Goal: Task Accomplishment & Management: Manage account settings

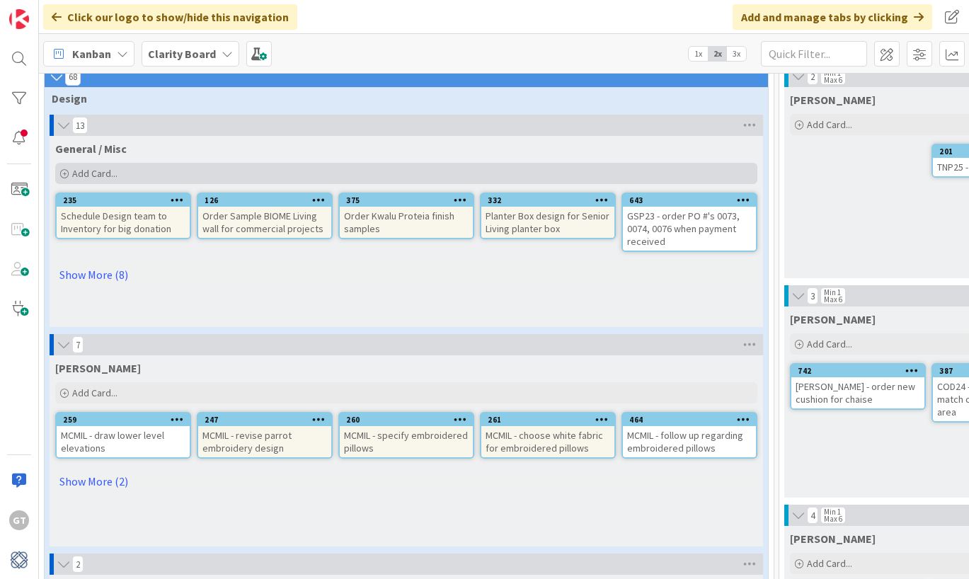
scroll to position [79, 9]
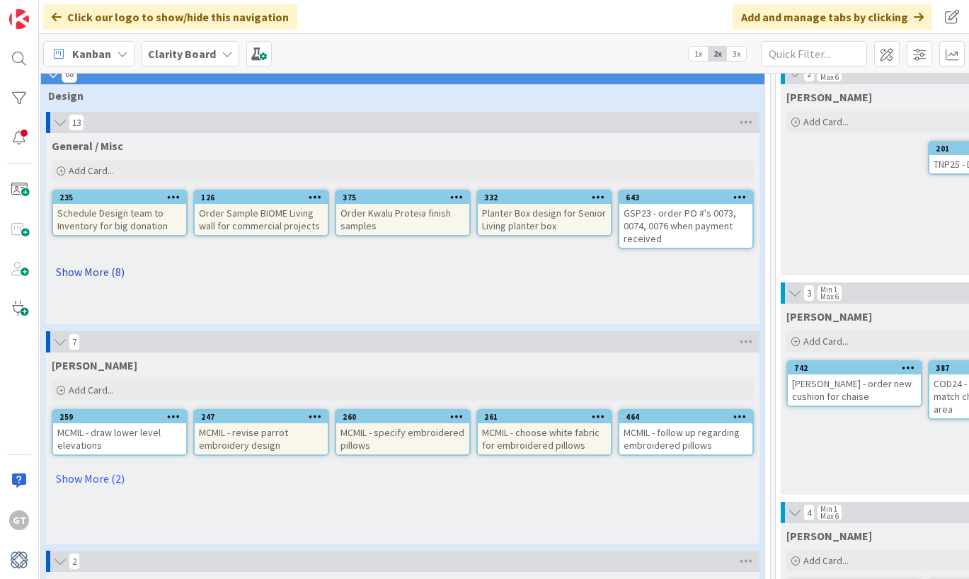
click at [90, 268] on link "Show More (8)" at bounding box center [403, 272] width 702 height 23
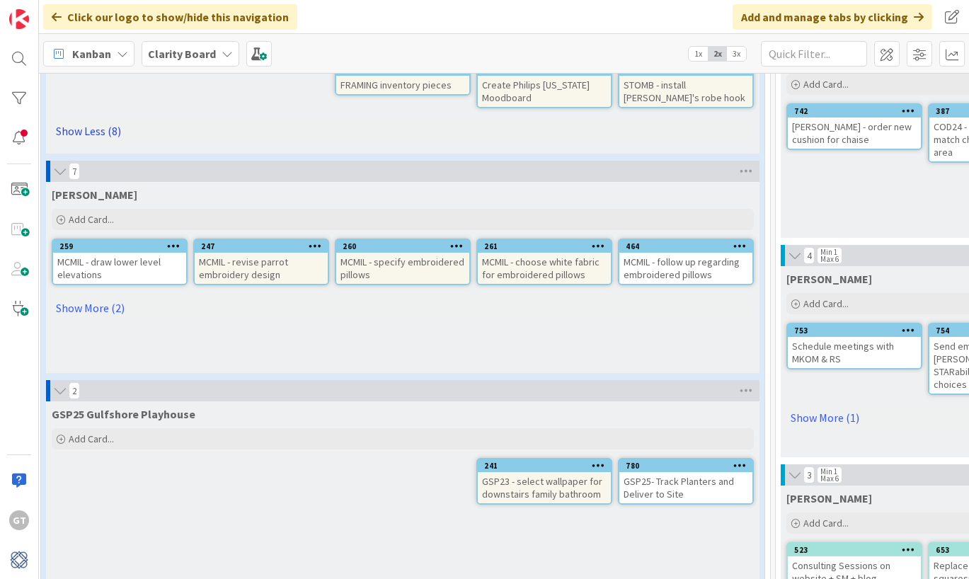
scroll to position [340, 9]
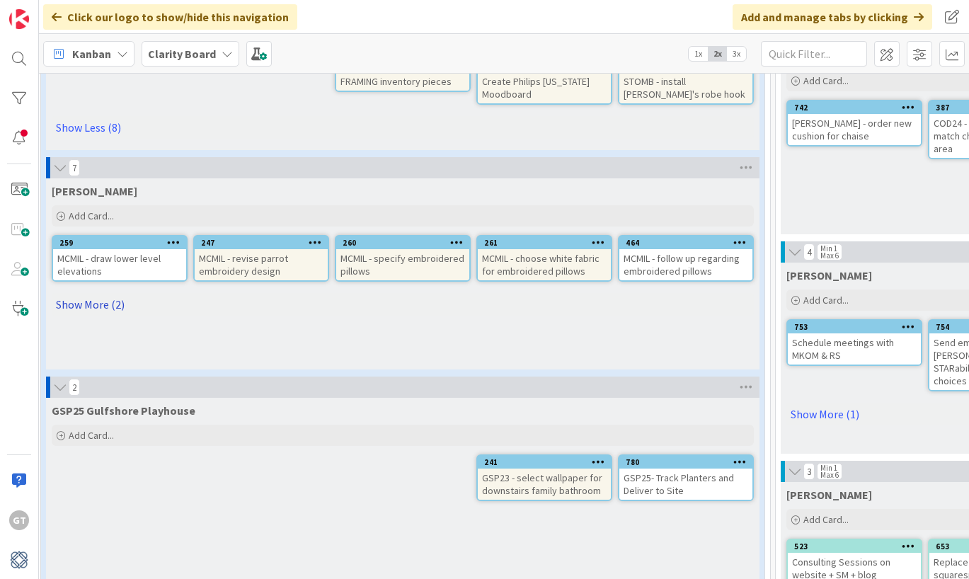
click at [84, 302] on link "Show More (2)" at bounding box center [403, 304] width 702 height 23
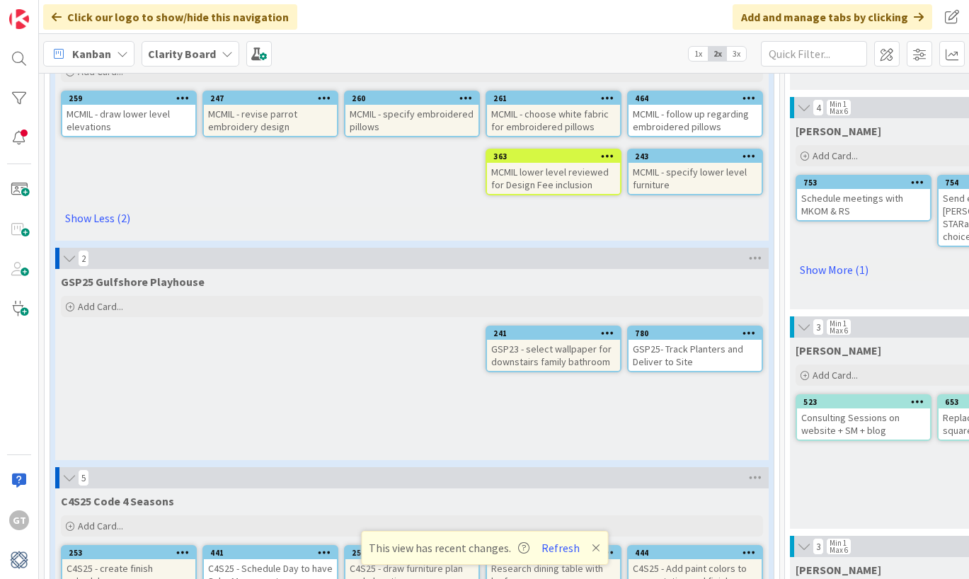
scroll to position [480, 0]
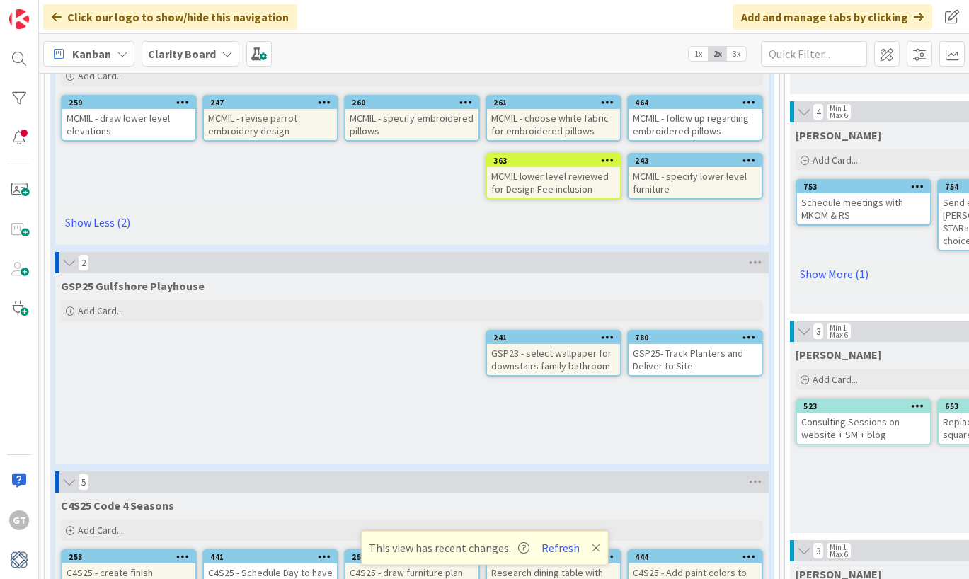
click at [544, 177] on div "MCMIL lower level reviewed for Design Fee inclusion" at bounding box center [553, 182] width 133 height 31
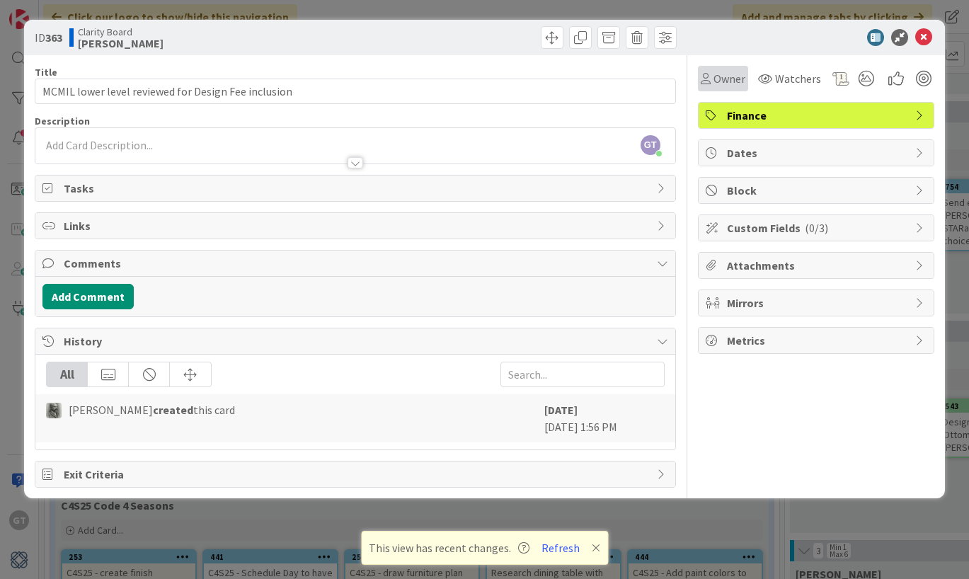
click at [705, 77] on icon at bounding box center [706, 78] width 10 height 11
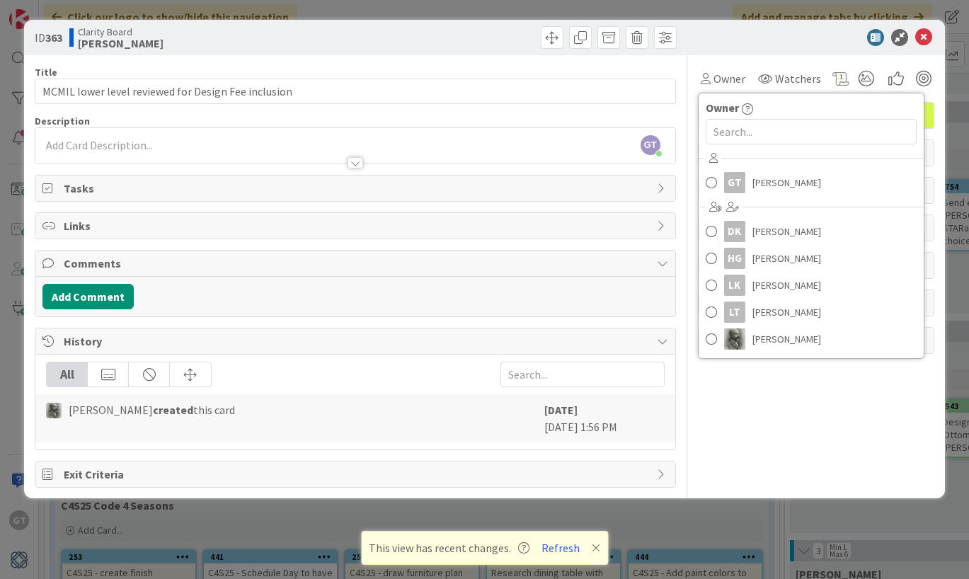
click at [760, 37] on div at bounding box center [809, 37] width 251 height 17
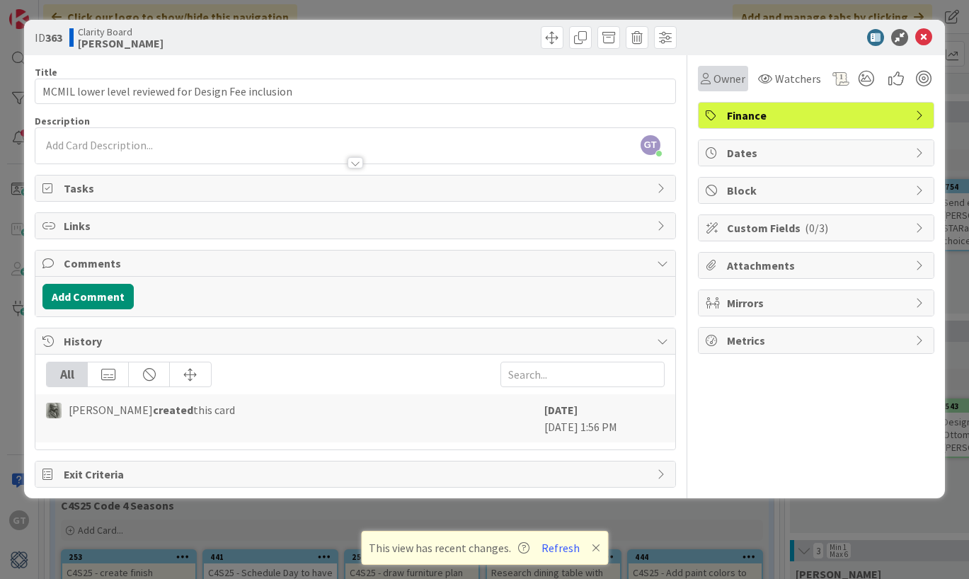
click at [728, 81] on span "Owner" at bounding box center [730, 78] width 32 height 17
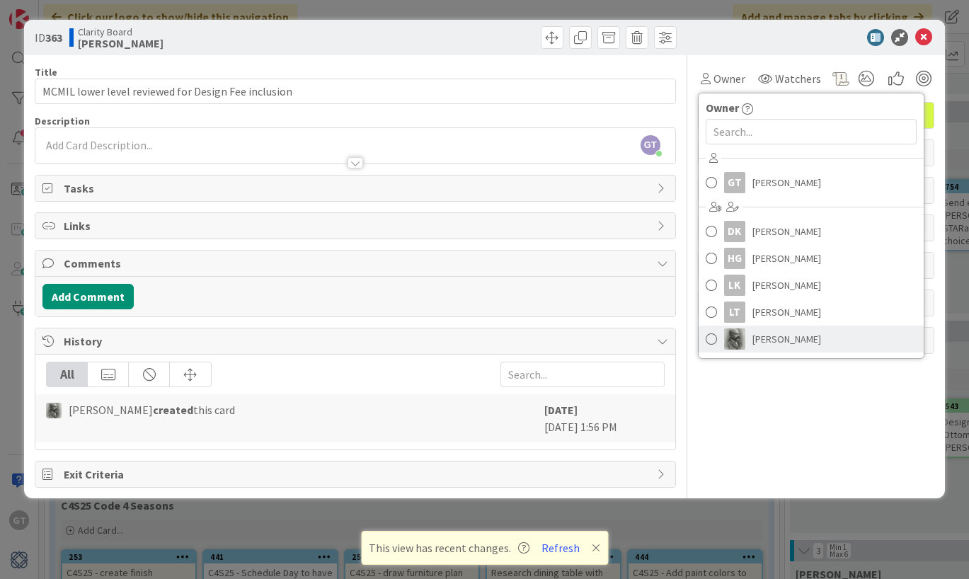
click at [758, 340] on span "[PERSON_NAME]" at bounding box center [786, 338] width 69 height 21
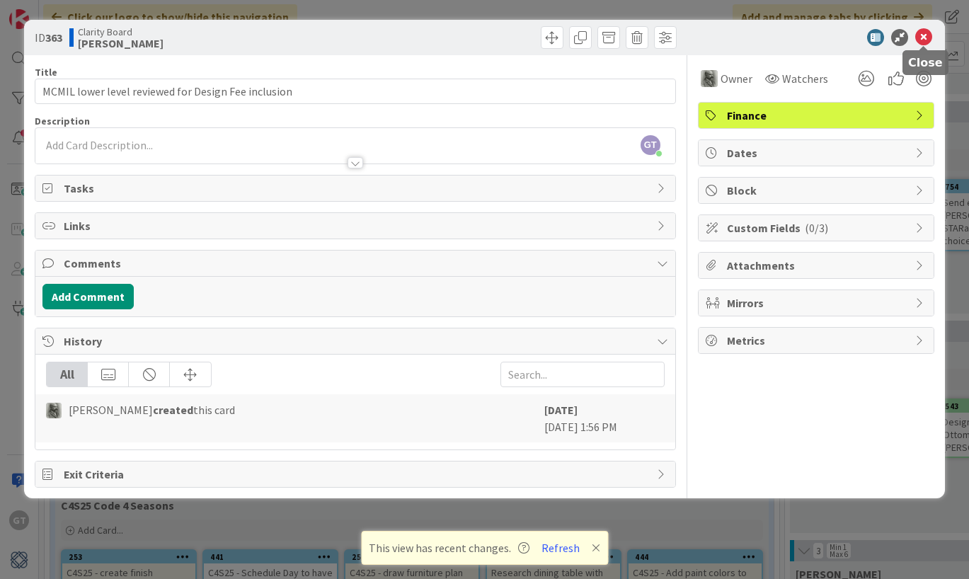
click at [923, 39] on icon at bounding box center [923, 37] width 17 height 17
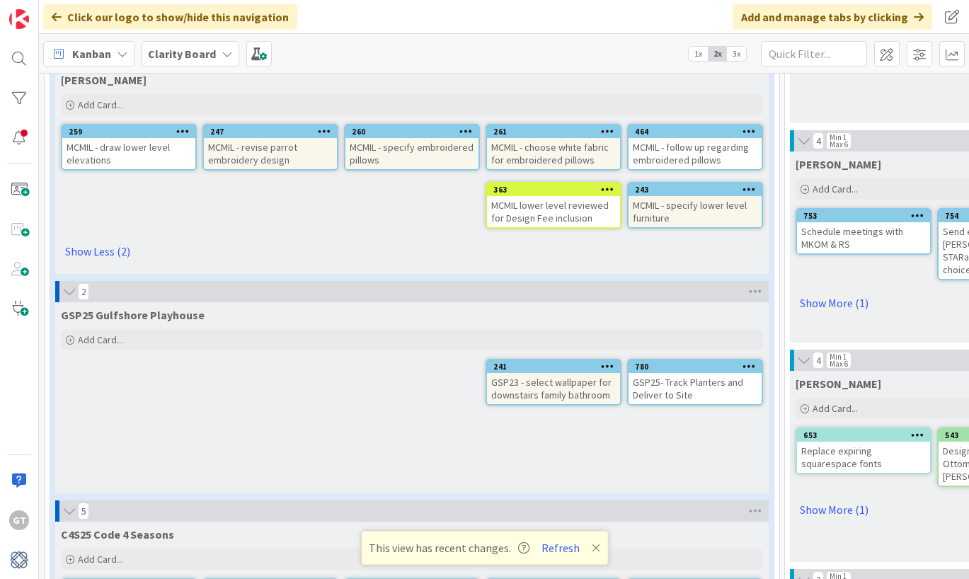
scroll to position [450, 0]
click at [570, 543] on button "Refresh" at bounding box center [561, 548] width 48 height 18
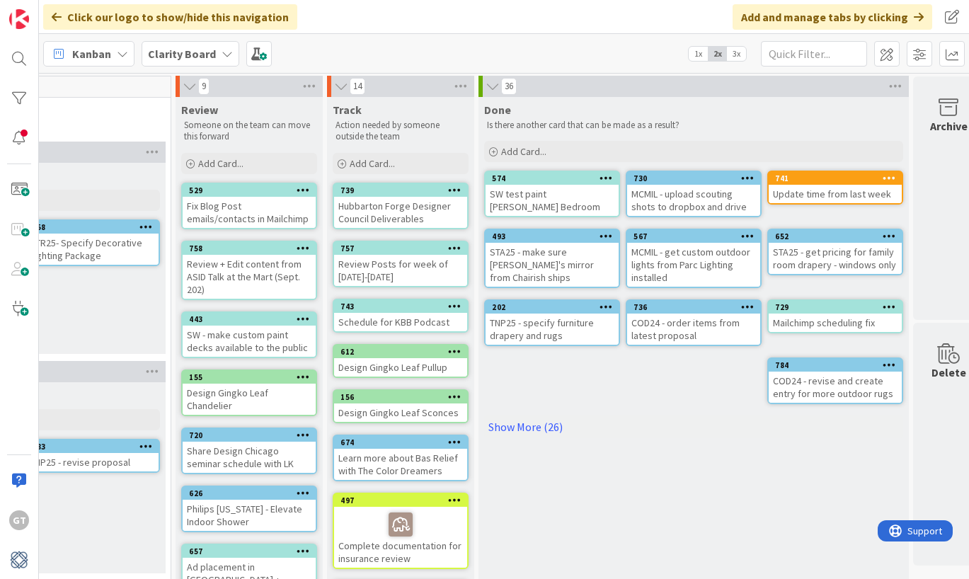
scroll to position [1, 1502]
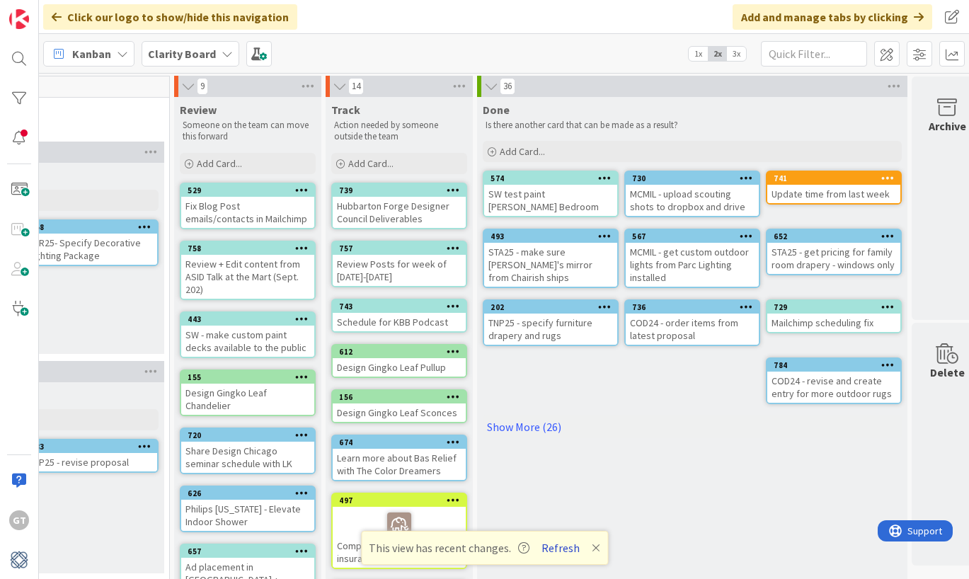
click at [557, 550] on button "Refresh" at bounding box center [561, 548] width 48 height 18
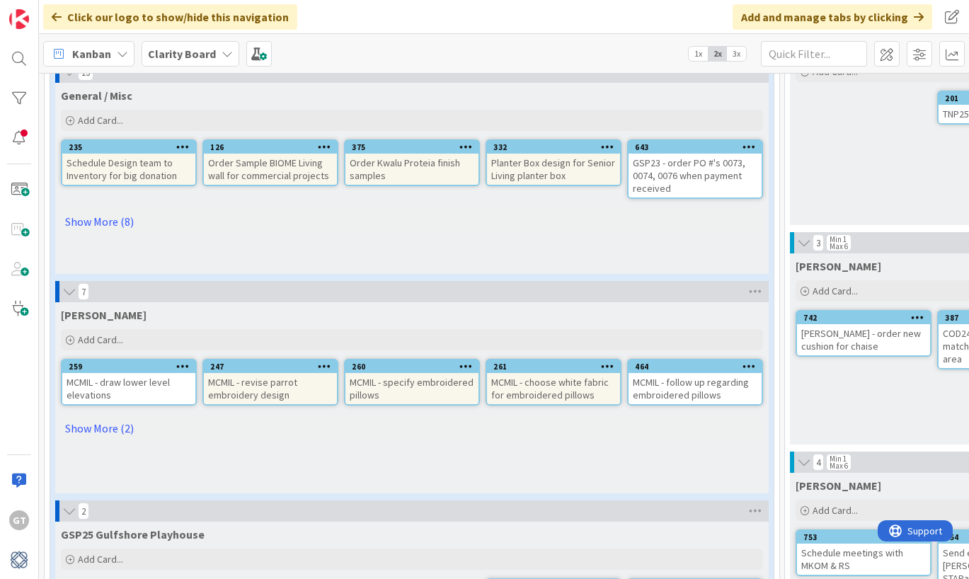
scroll to position [134, 0]
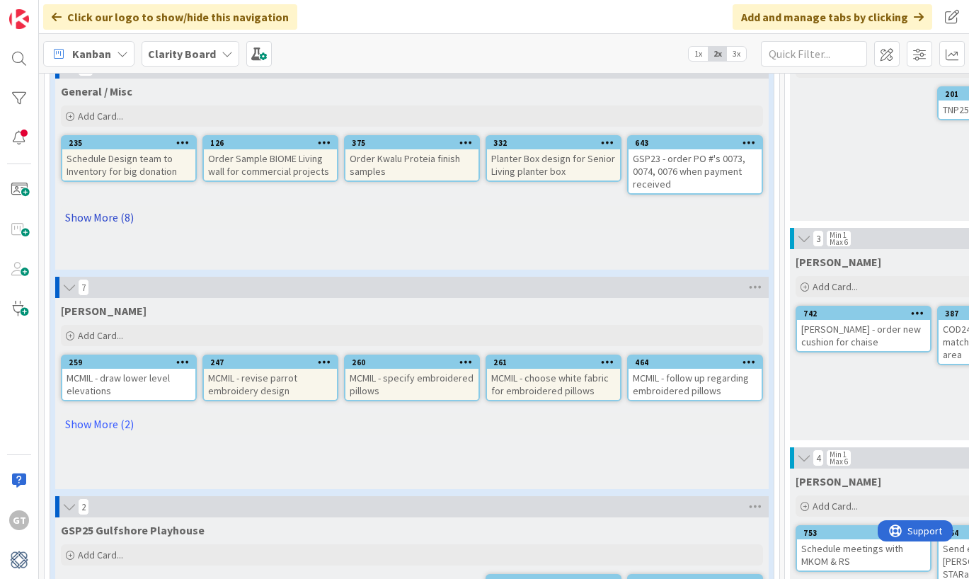
click at [88, 219] on link "Show More (8)" at bounding box center [412, 217] width 702 height 23
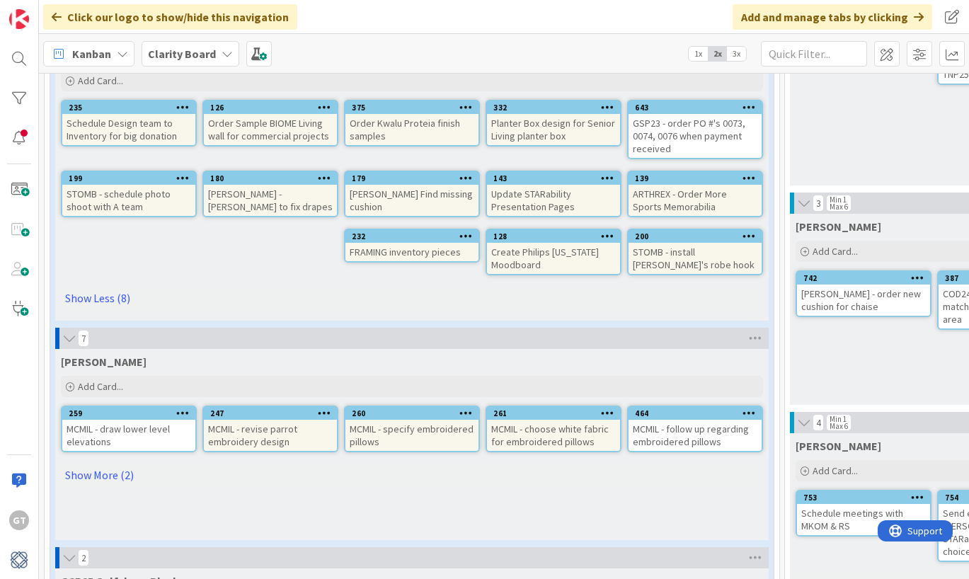
scroll to position [171, 0]
